Goal: Task Accomplishment & Management: Manage account settings

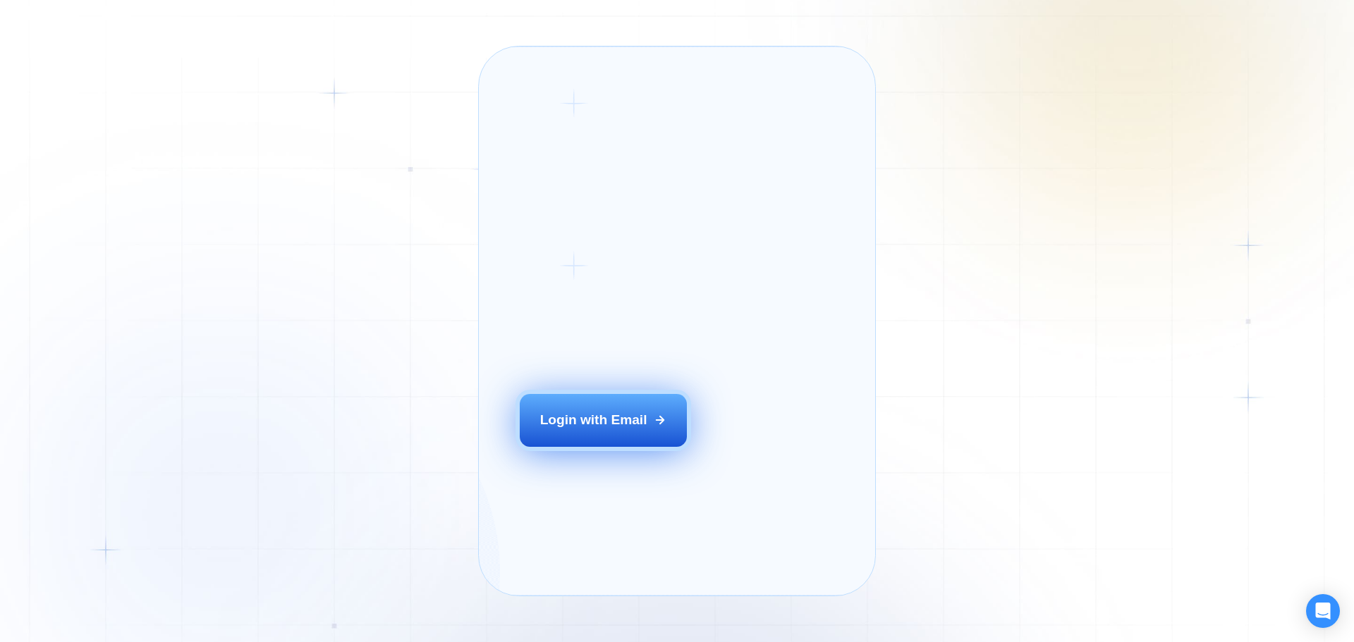
click at [582, 429] on div "Login with Email" at bounding box center [593, 420] width 107 height 18
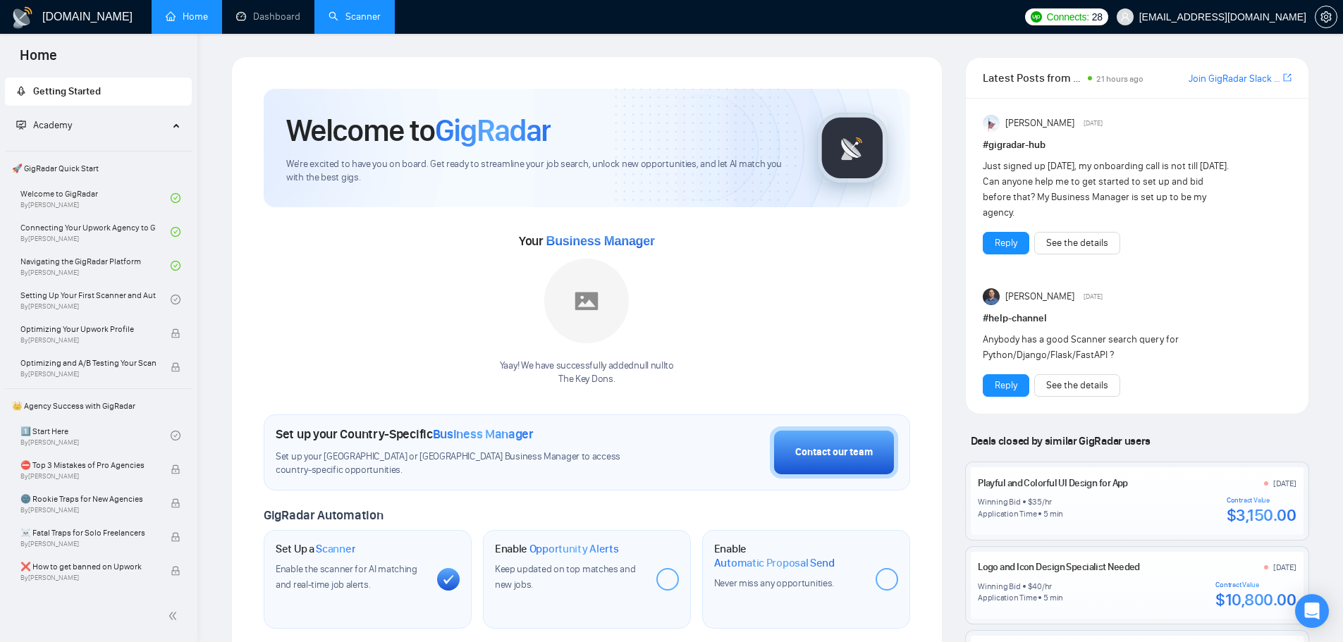
click at [349, 22] on link "Scanner" at bounding box center [355, 17] width 52 height 12
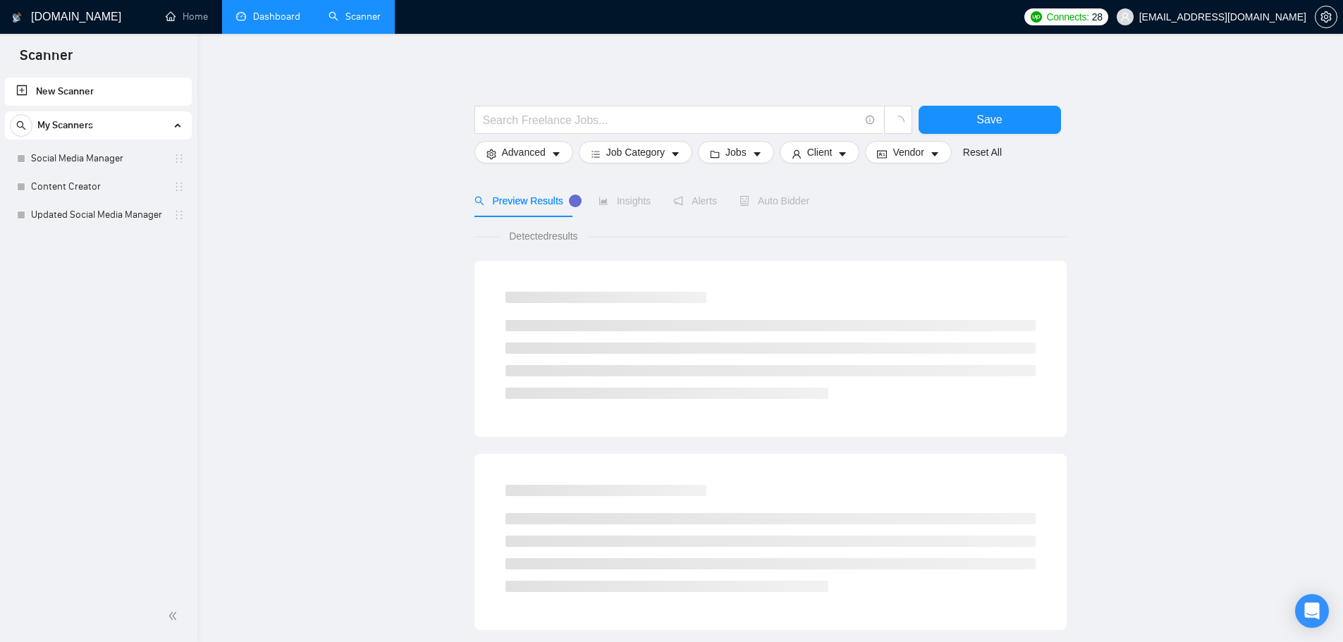
click at [296, 23] on link "Dashboard" at bounding box center [268, 17] width 64 height 12
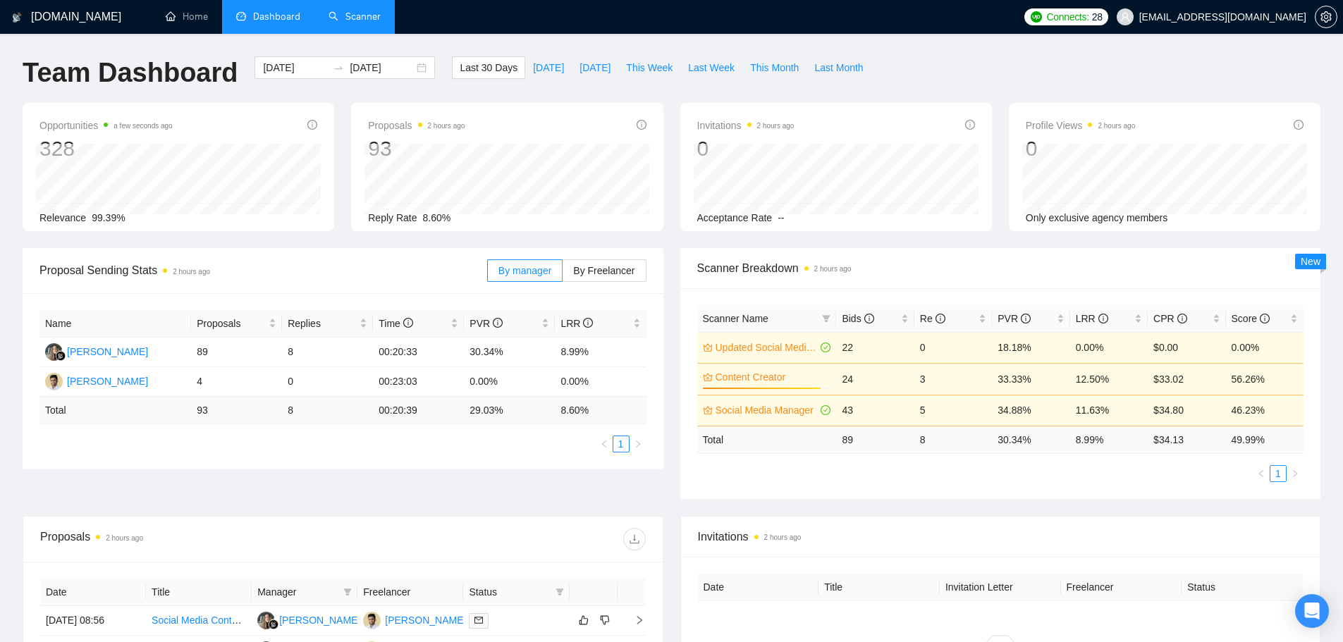
click at [296, 24] on li "Dashboard" at bounding box center [268, 17] width 92 height 34
click at [350, 14] on link "Scanner" at bounding box center [355, 17] width 52 height 12
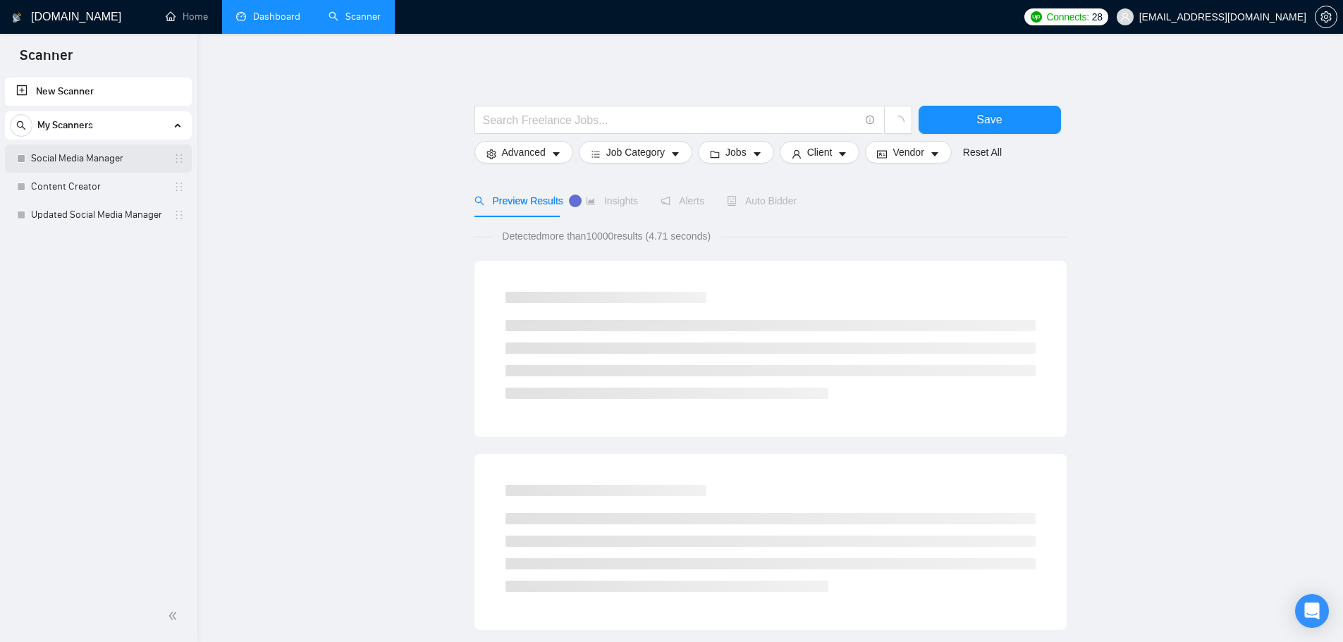
click at [99, 159] on link "Social Media Manager" at bounding box center [98, 159] width 134 height 28
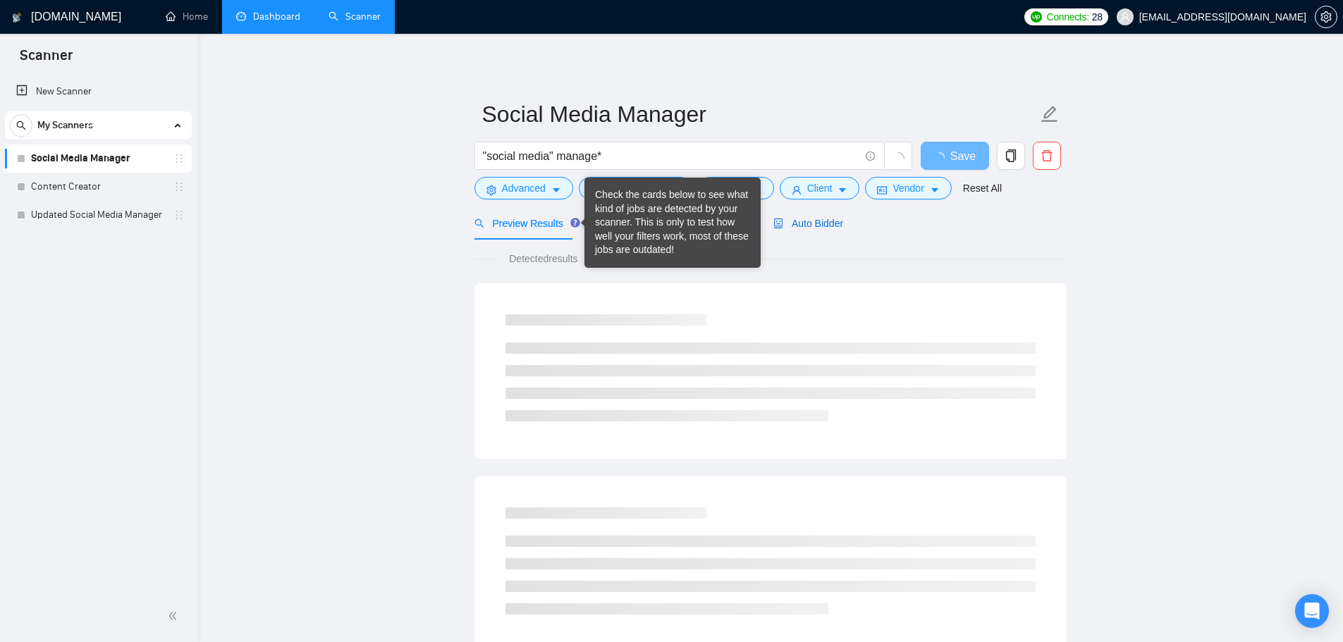
click at [806, 229] on span "Auto Bidder" at bounding box center [808, 223] width 70 height 11
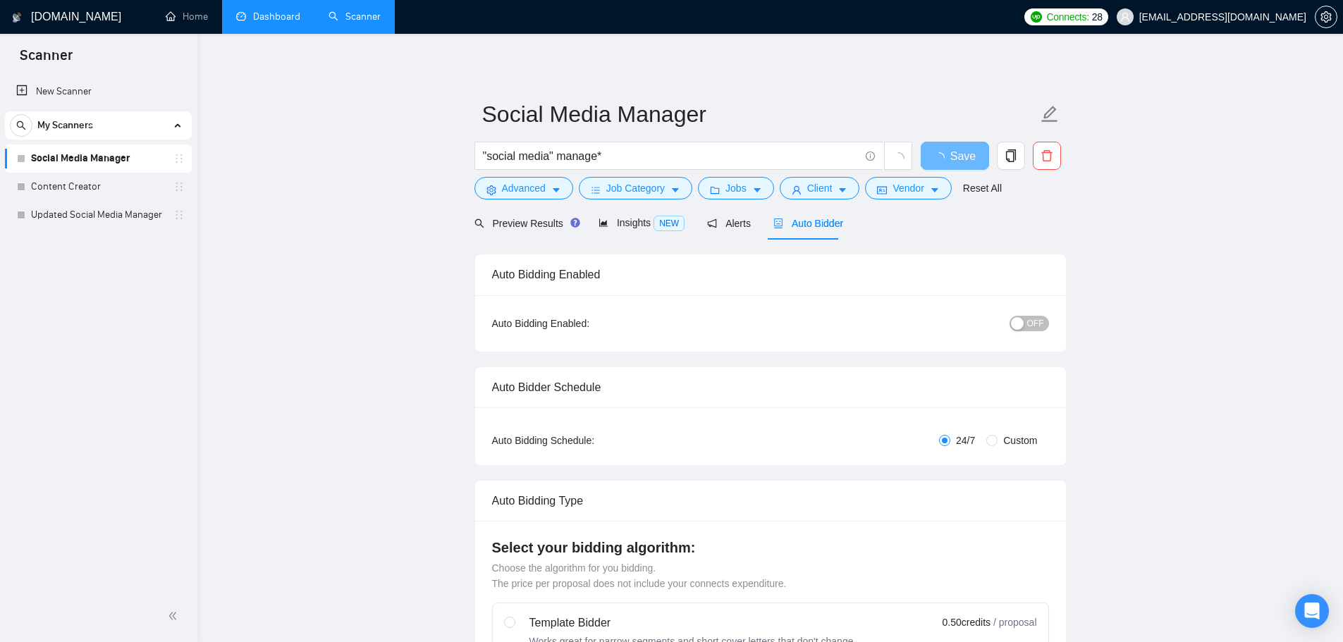
click at [1035, 329] on span "OFF" at bounding box center [1035, 324] width 17 height 16
click at [956, 158] on span "Save" at bounding box center [954, 156] width 25 height 18
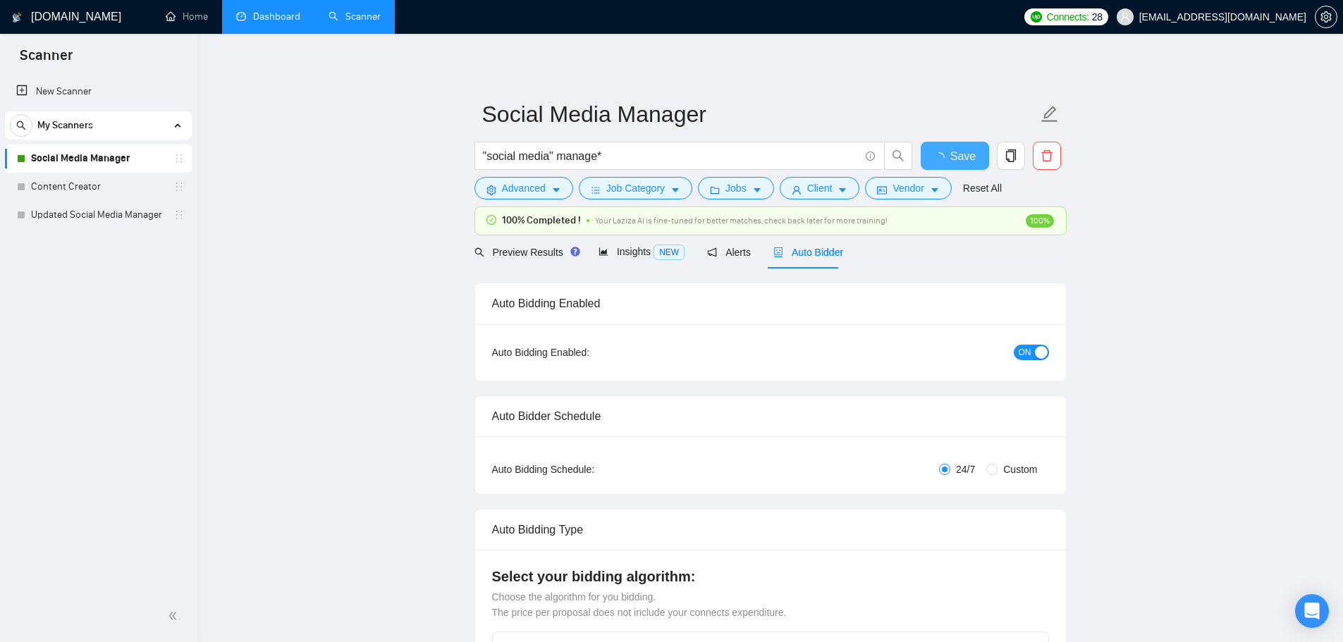
checkbox input "true"
click at [81, 183] on link "Content Creator" at bounding box center [98, 187] width 134 height 28
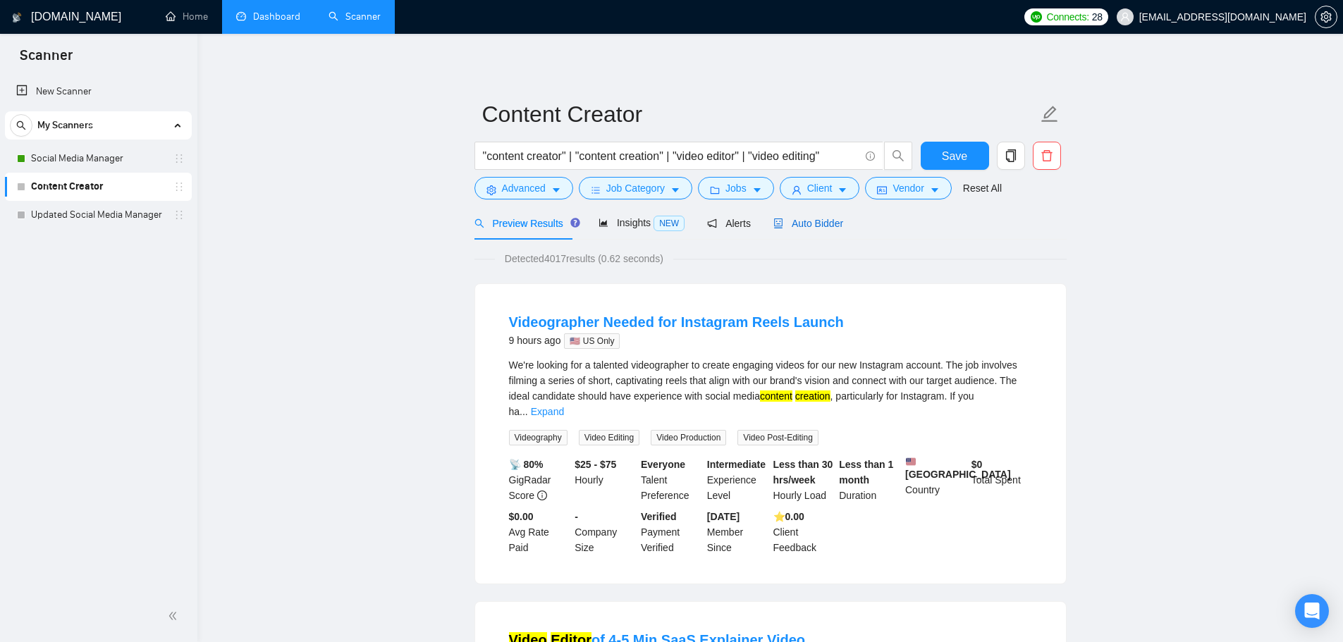
click at [820, 223] on span "Auto Bidder" at bounding box center [808, 223] width 70 height 11
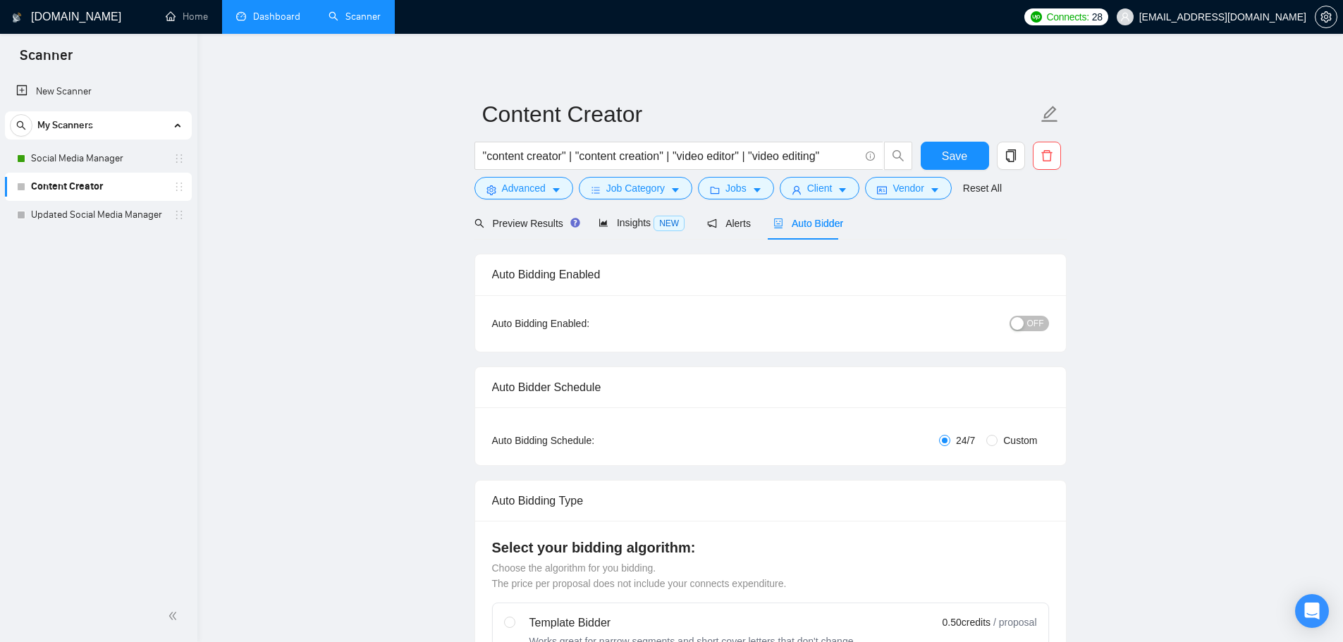
checkbox input "true"
click at [1024, 324] on div "button" at bounding box center [1017, 323] width 13 height 13
click at [950, 143] on button "Save" at bounding box center [955, 156] width 68 height 28
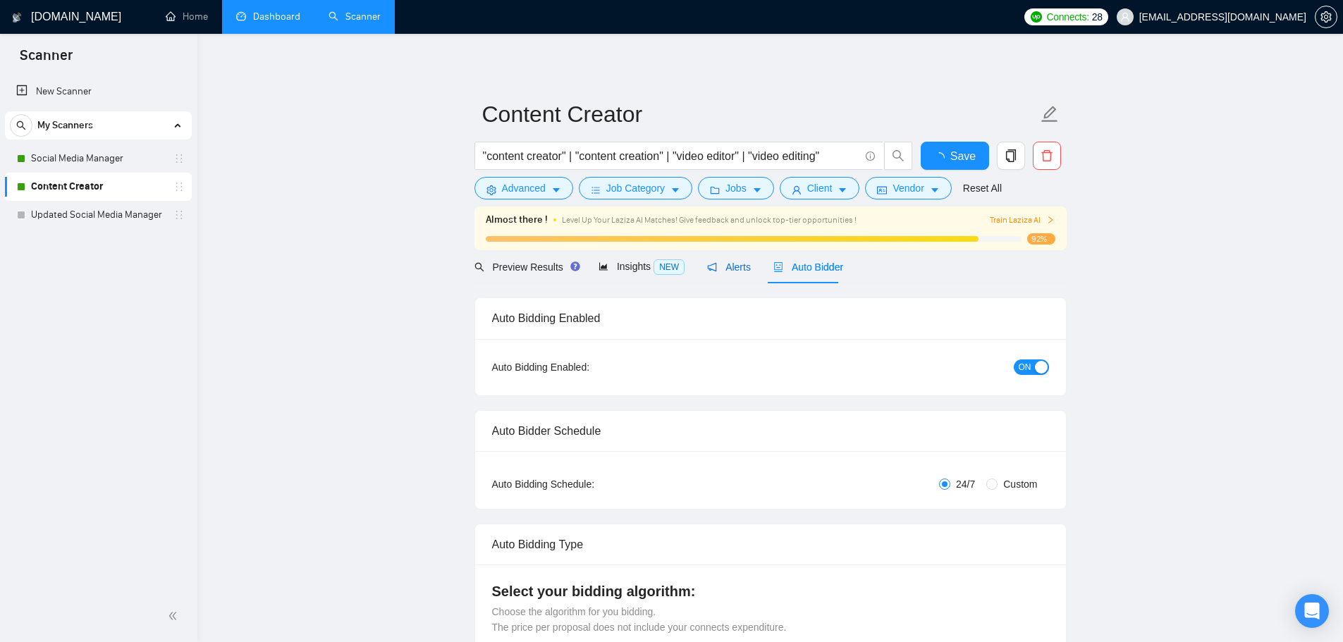
click at [711, 264] on icon "notification" at bounding box center [712, 266] width 9 height 9
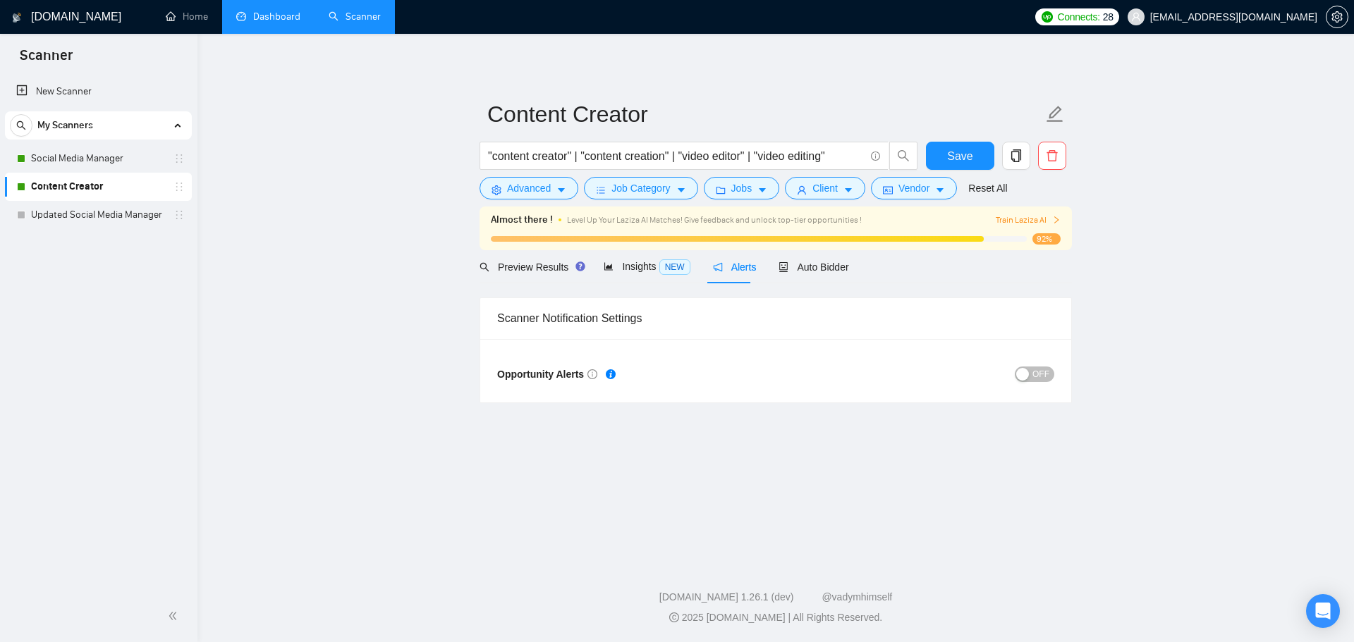
click at [1036, 374] on span "OFF" at bounding box center [1040, 375] width 17 height 16
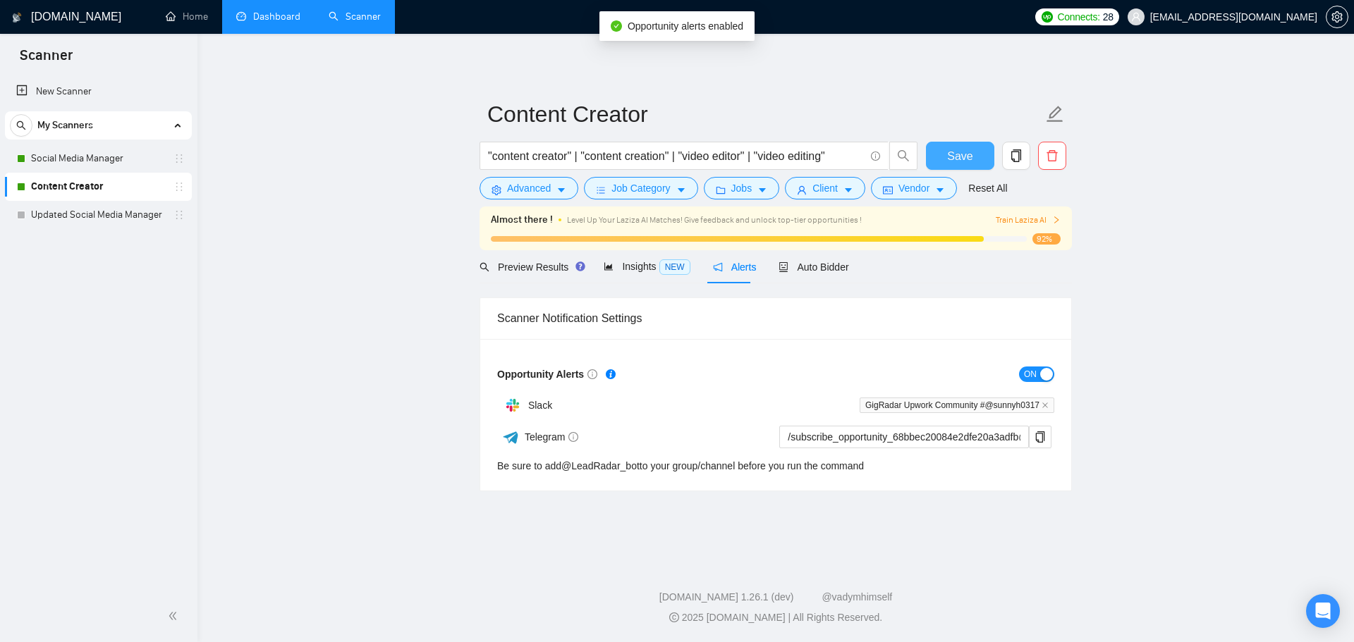
click at [973, 150] on button "Save" at bounding box center [960, 156] width 68 height 28
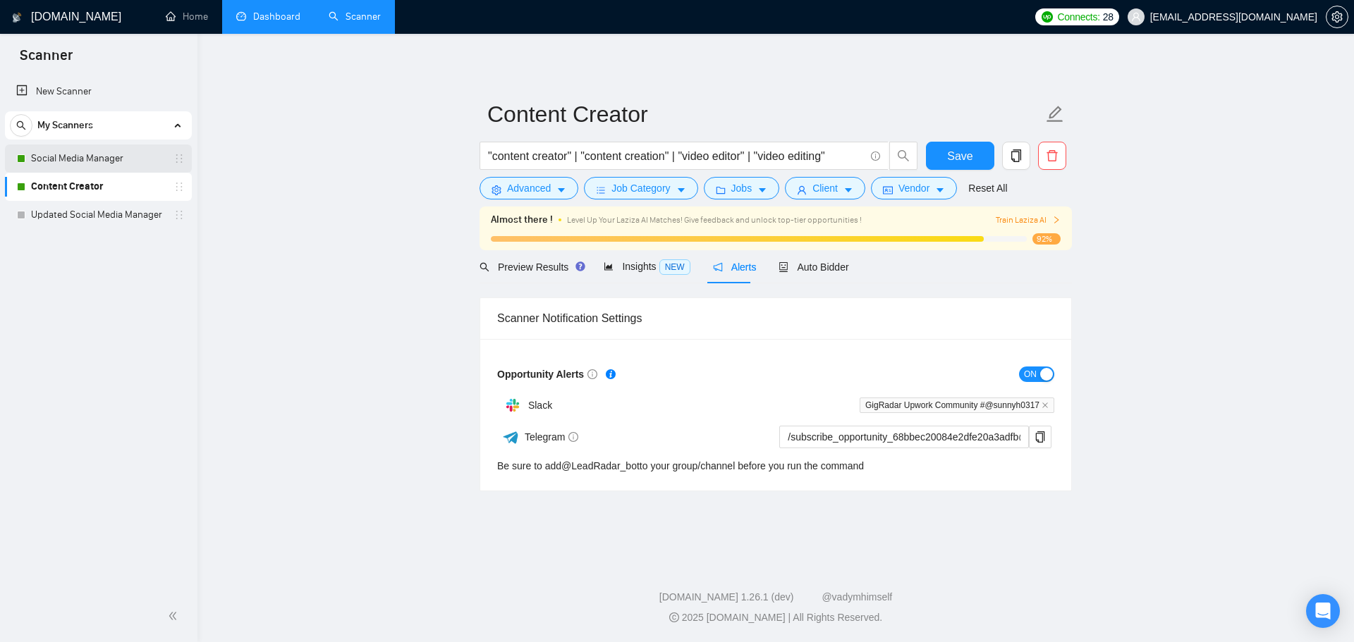
click at [90, 153] on link "Social Media Manager" at bounding box center [98, 159] width 134 height 28
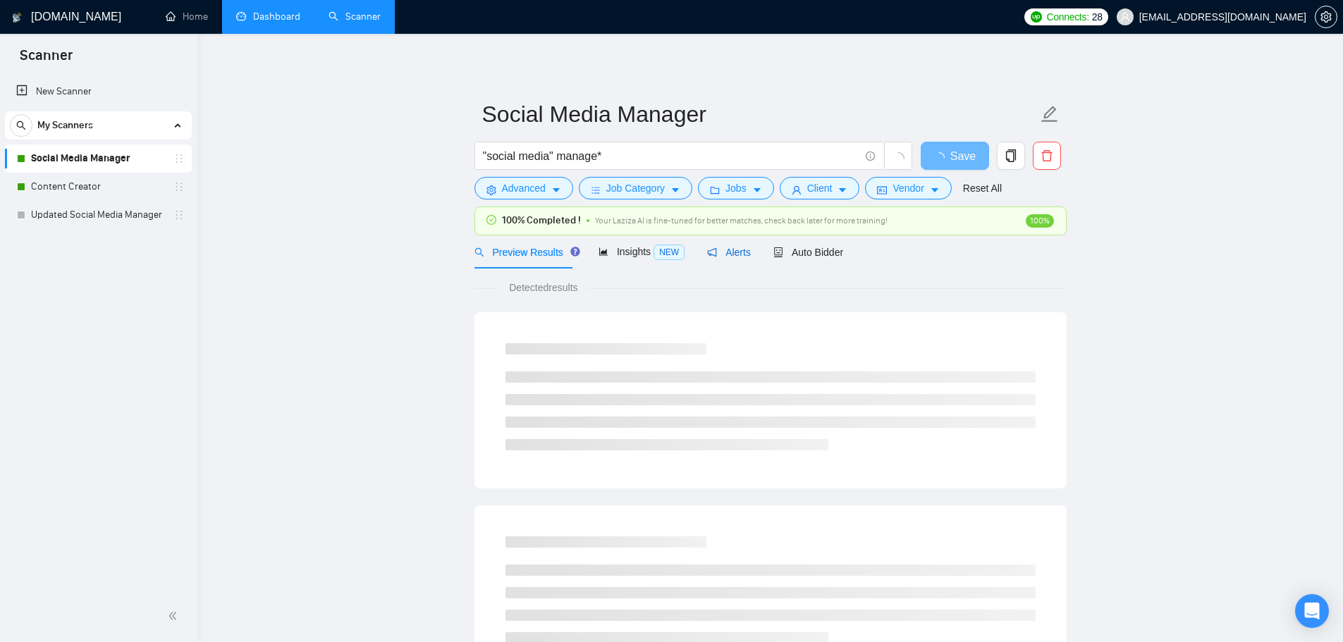
click at [737, 247] on span "Alerts" at bounding box center [729, 252] width 44 height 11
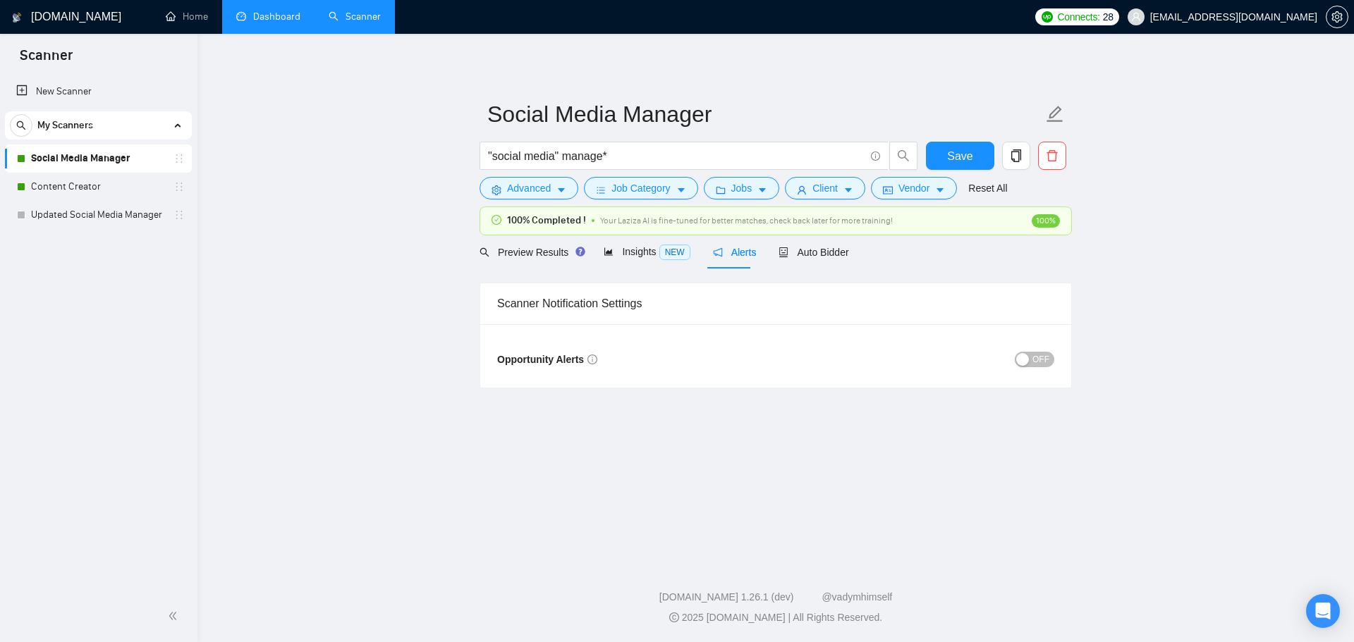
click at [1031, 361] on button "OFF" at bounding box center [1034, 360] width 39 height 16
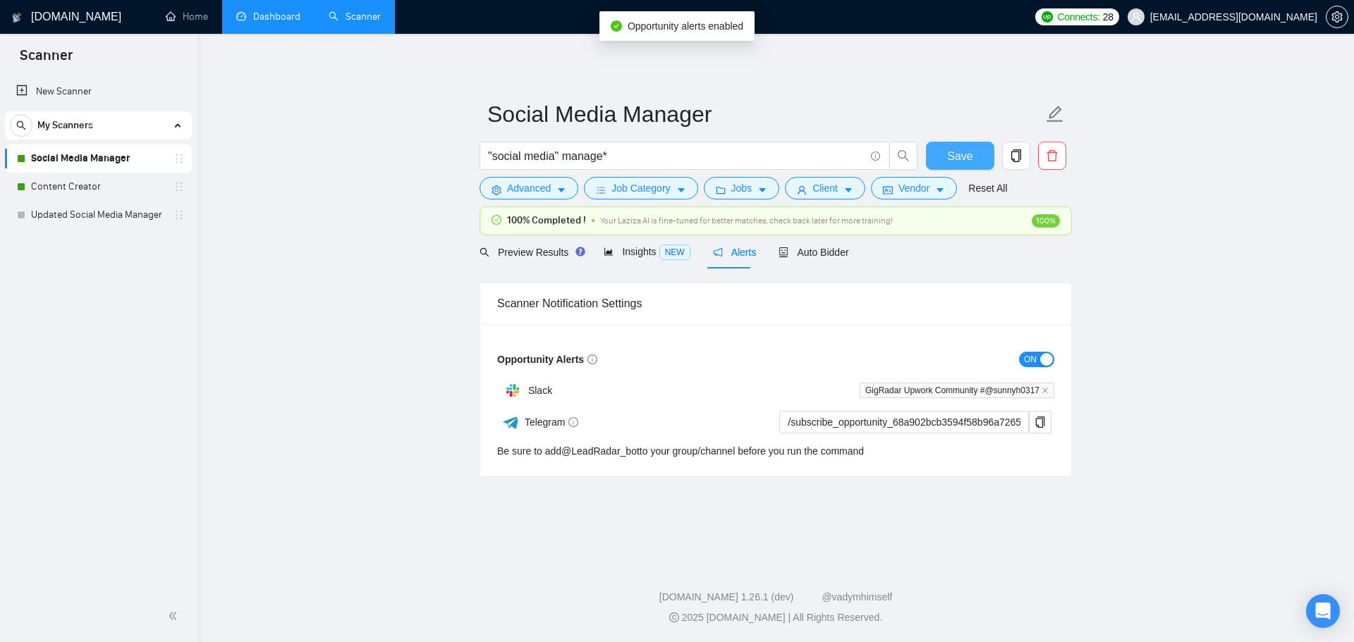
click at [958, 156] on span "Save" at bounding box center [959, 156] width 25 height 18
click at [264, 23] on link "Dashboard" at bounding box center [268, 17] width 64 height 12
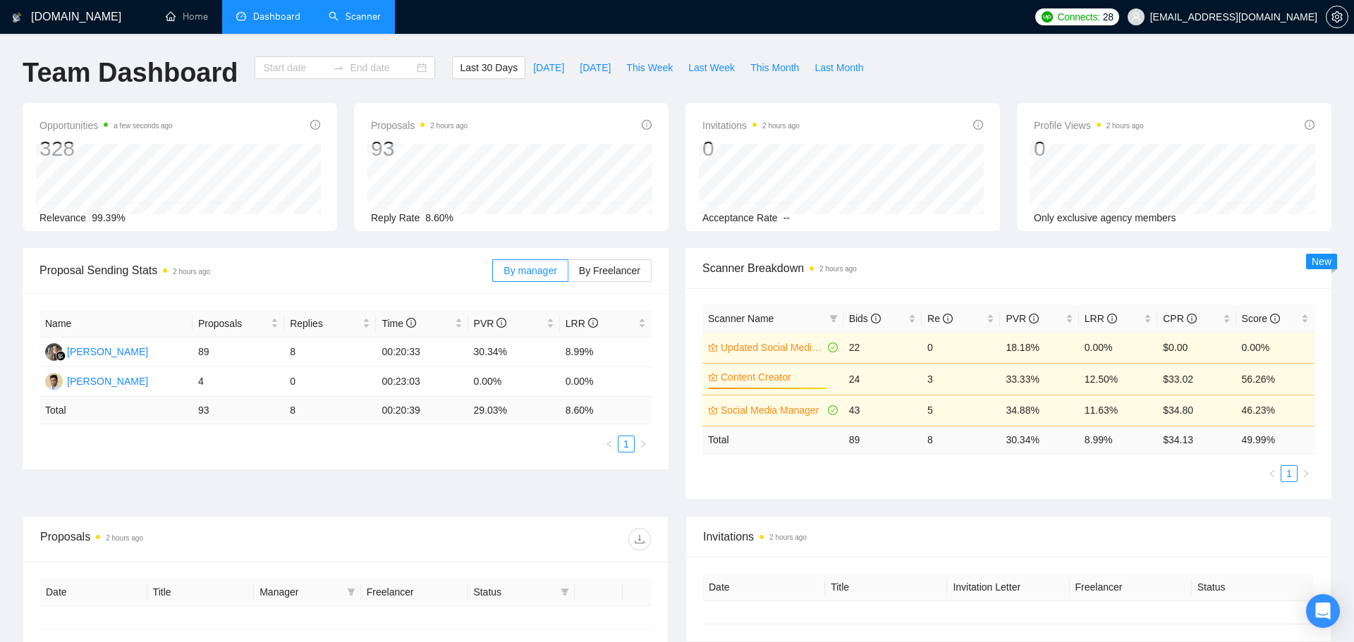
type input "2025-08-22"
type input "2025-09-21"
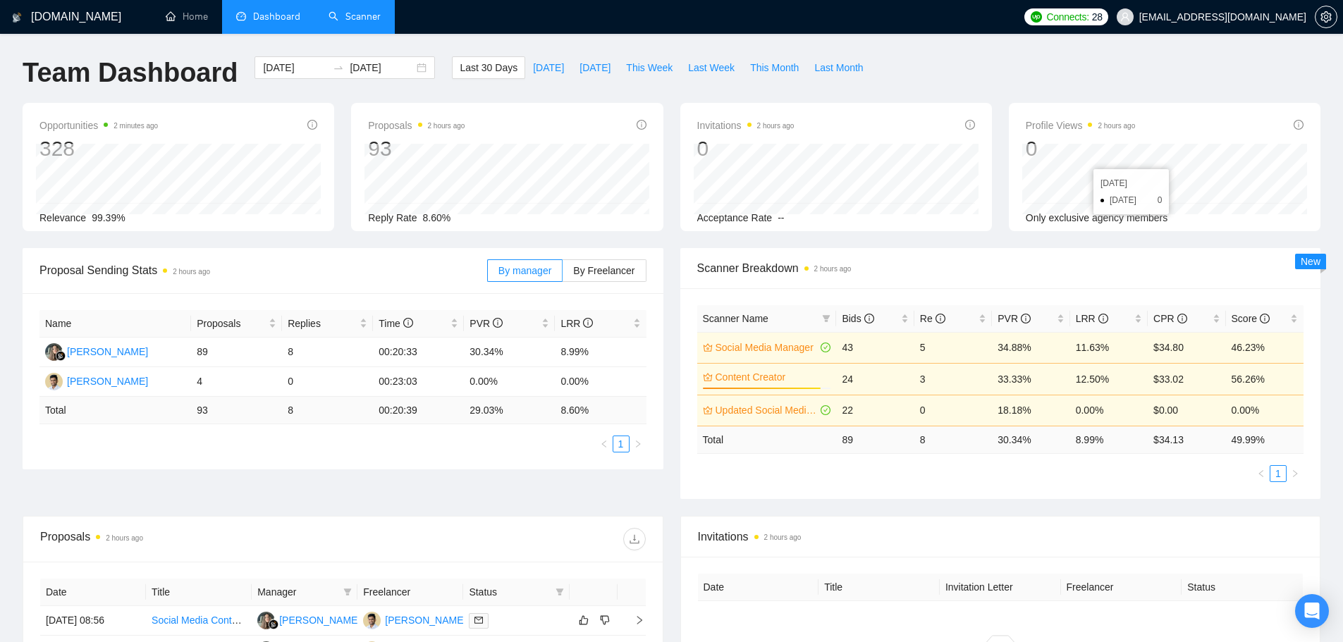
click at [353, 13] on link "Scanner" at bounding box center [355, 17] width 52 height 12
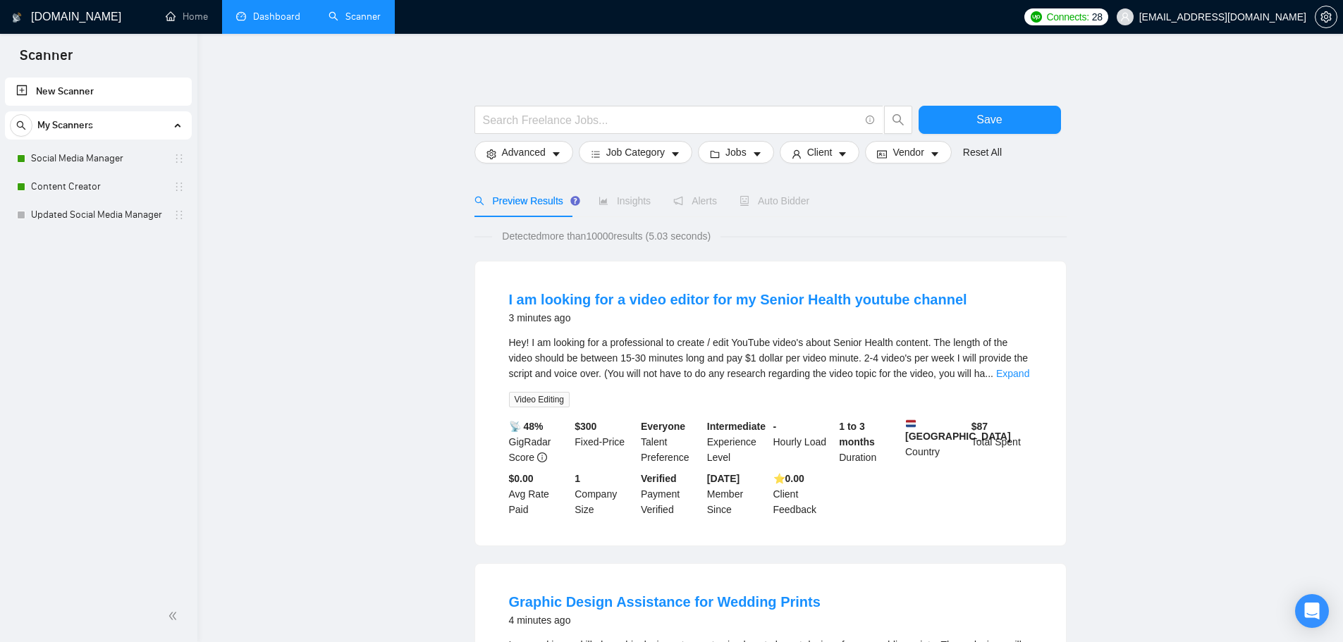
click at [274, 16] on link "Dashboard" at bounding box center [268, 17] width 64 height 12
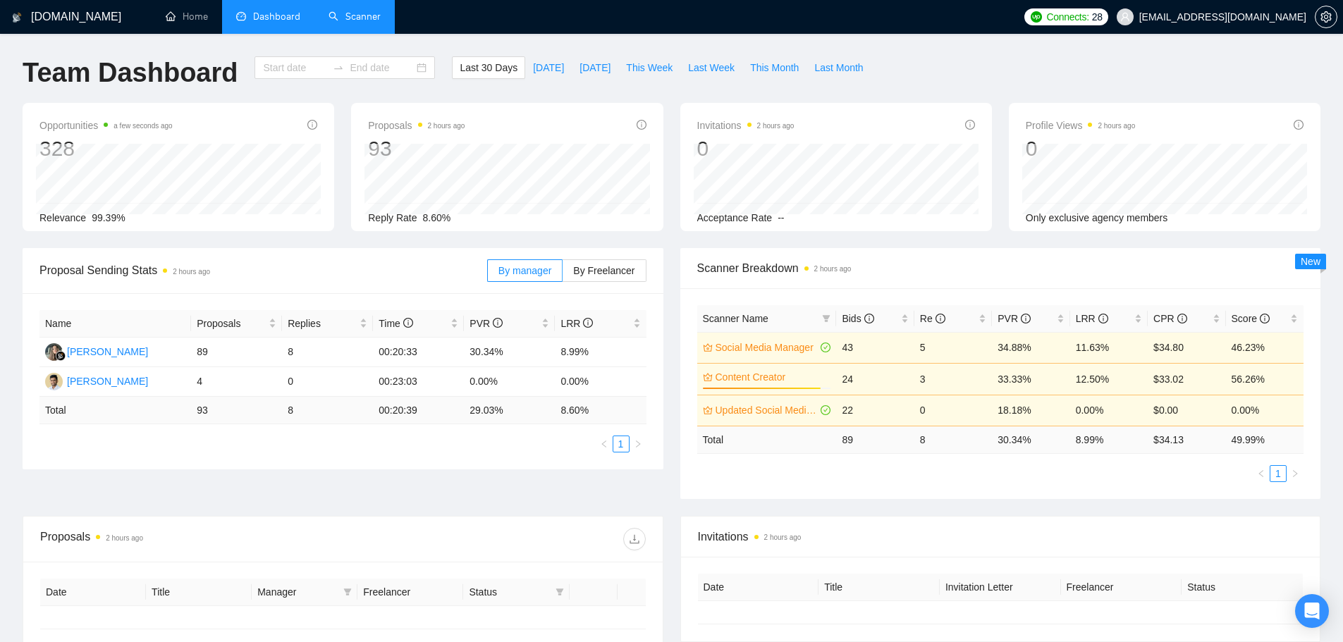
type input "2025-08-22"
type input "2025-09-21"
